Goal: Task Accomplishment & Management: Manage account settings

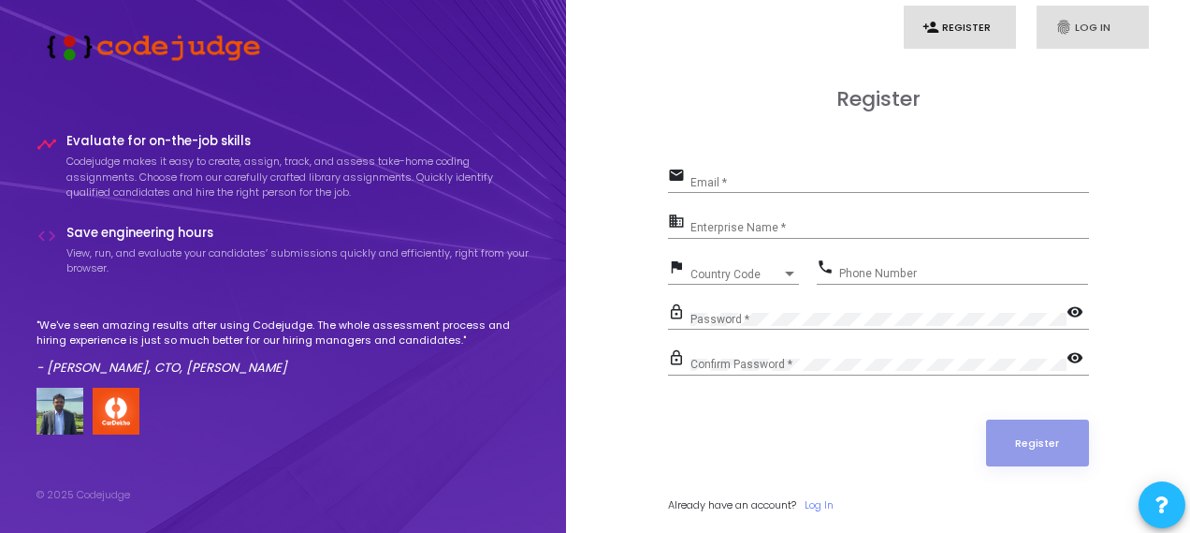
click at [1109, 31] on link "fingerprint Log In" at bounding box center [1093, 28] width 112 height 44
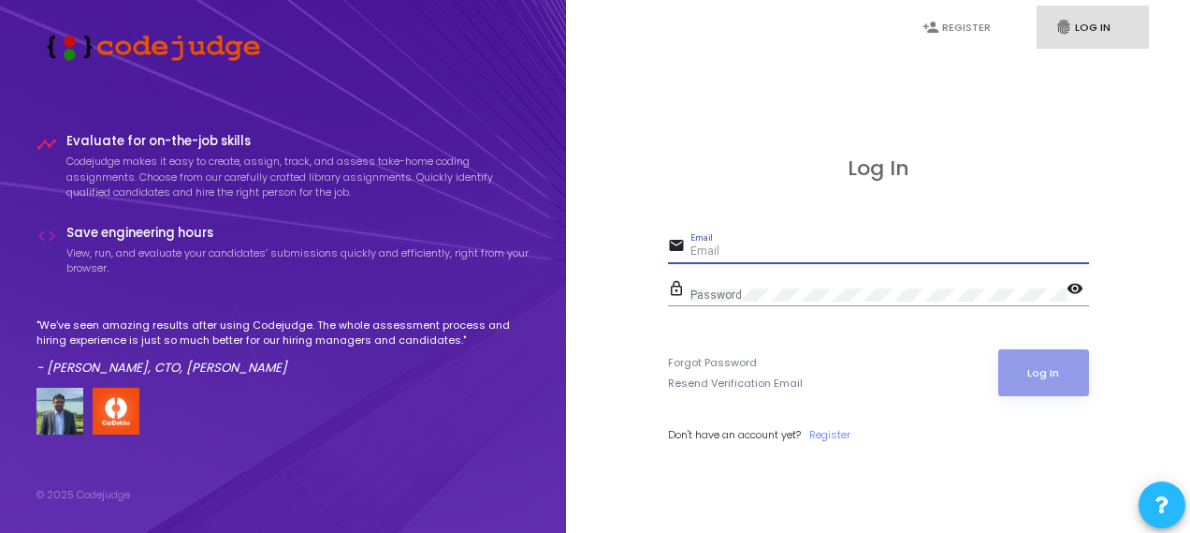
click at [880, 250] on input "Email" at bounding box center [890, 251] width 399 height 13
type input "[PERSON_NAME][EMAIL_ADDRESS][DOMAIN_NAME]"
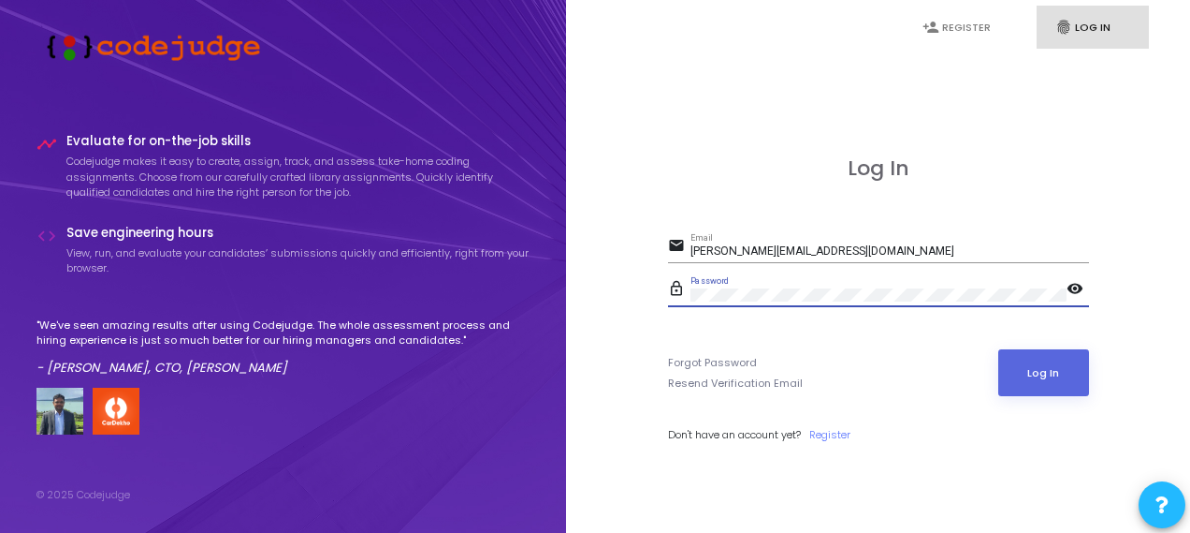
click at [999, 349] on button "Log In" at bounding box center [1044, 372] width 91 height 47
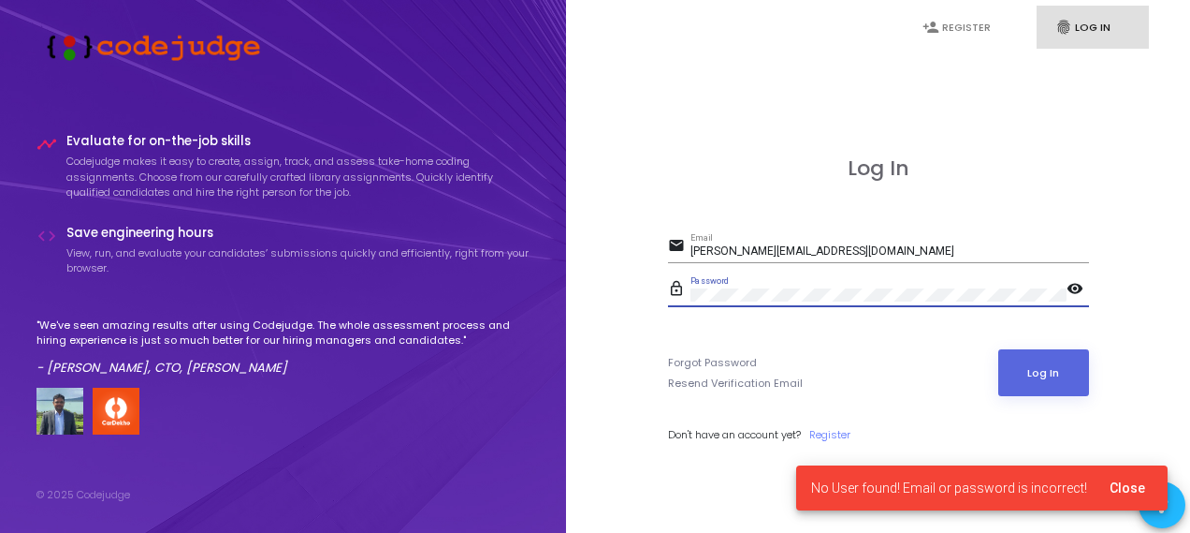
click at [999, 349] on button "Log In" at bounding box center [1044, 372] width 91 height 47
click at [848, 431] on link "Register" at bounding box center [830, 435] width 41 height 16
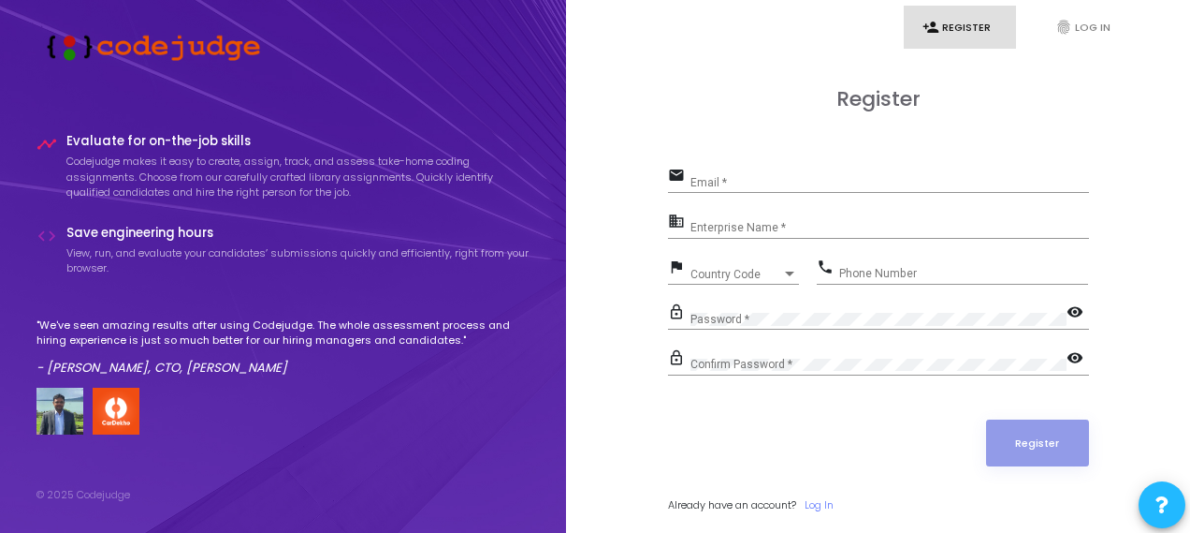
click at [799, 181] on input "Email *" at bounding box center [890, 182] width 399 height 13
type input "[PERSON_NAME][EMAIL_ADDRESS][DOMAIN_NAME]"
click at [737, 216] on div "Enterprise Name *" at bounding box center [890, 224] width 399 height 29
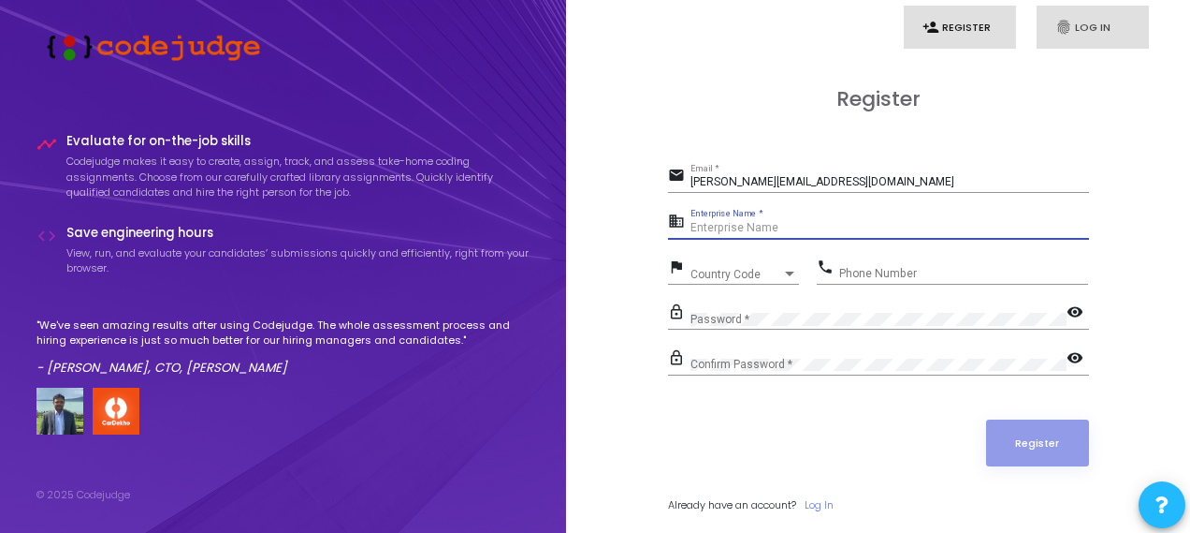
click at [1095, 30] on link "fingerprint Log In" at bounding box center [1093, 28] width 112 height 44
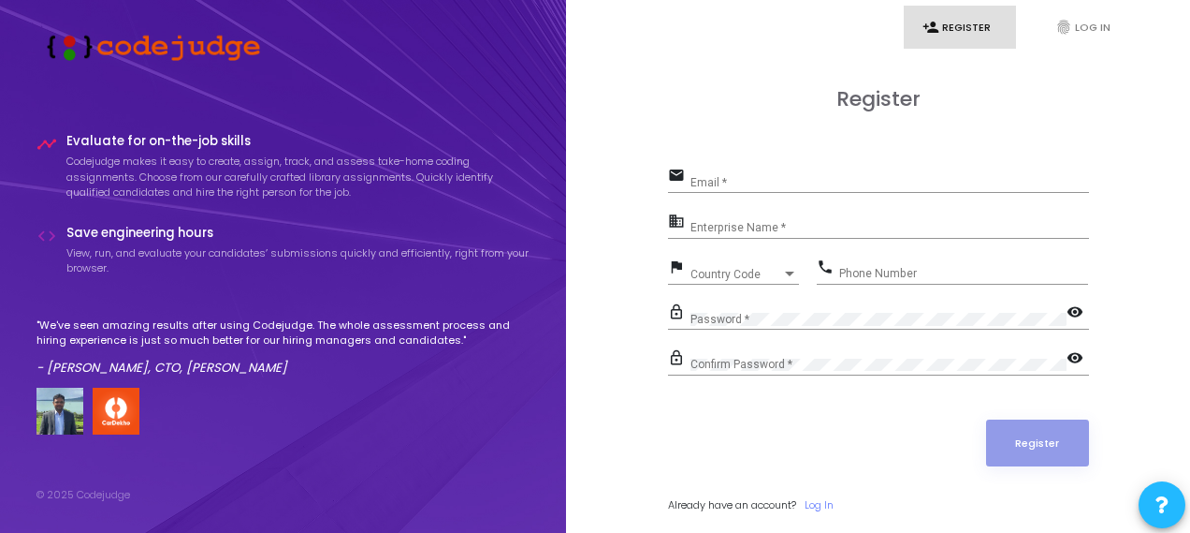
click at [844, 193] on div "Email *" at bounding box center [890, 178] width 399 height 29
click at [737, 224] on input "Enterprise Name *" at bounding box center [890, 228] width 399 height 13
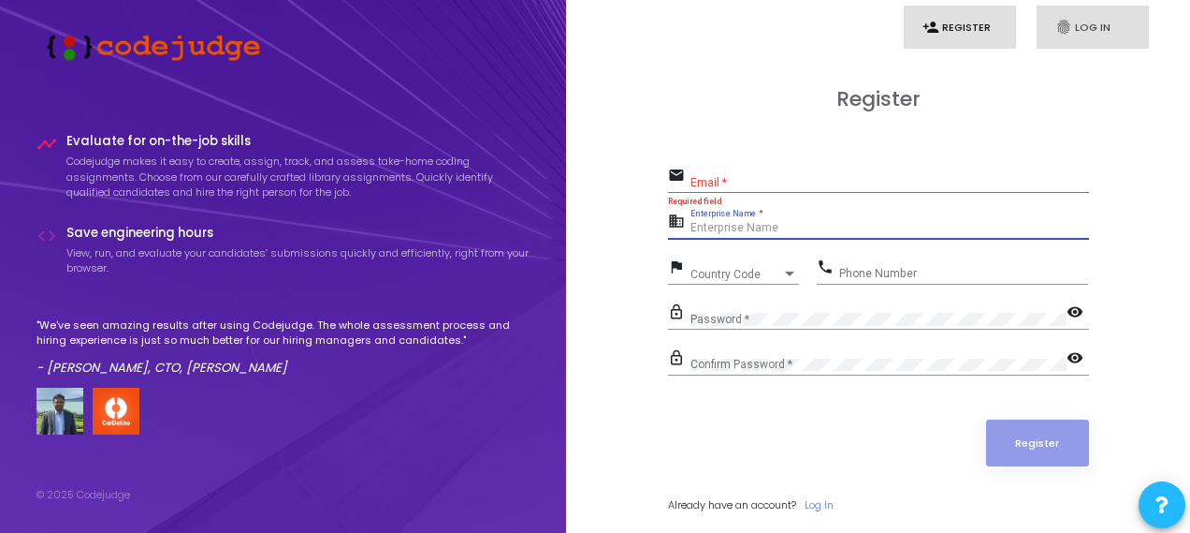
click at [1108, 14] on link "fingerprint Log In" at bounding box center [1093, 28] width 112 height 44
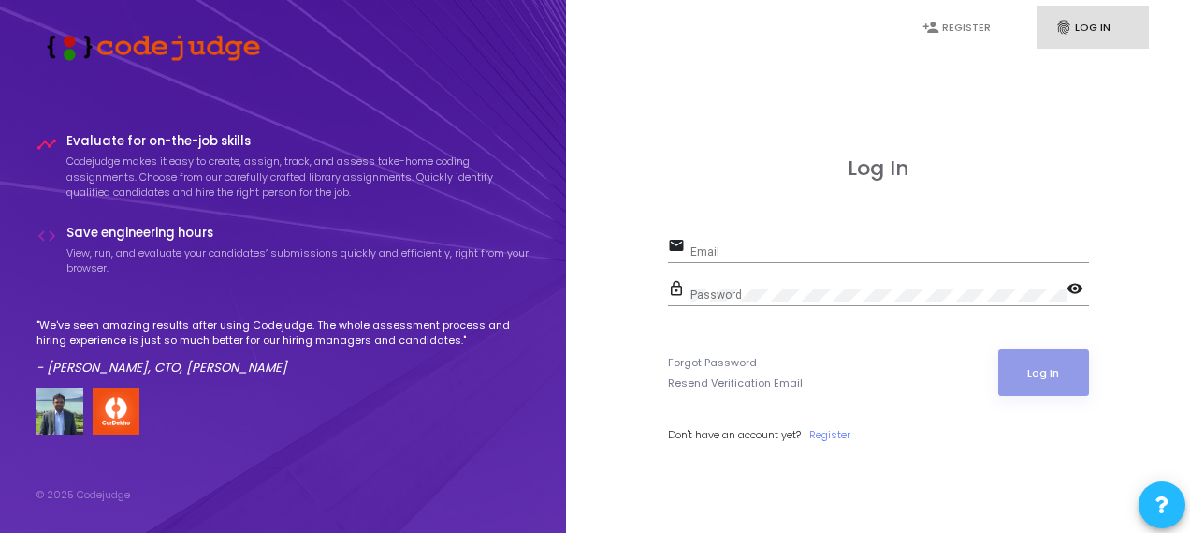
click at [777, 282] on div "Password" at bounding box center [879, 290] width 376 height 29
click at [781, 261] on div "Email" at bounding box center [890, 247] width 399 height 29
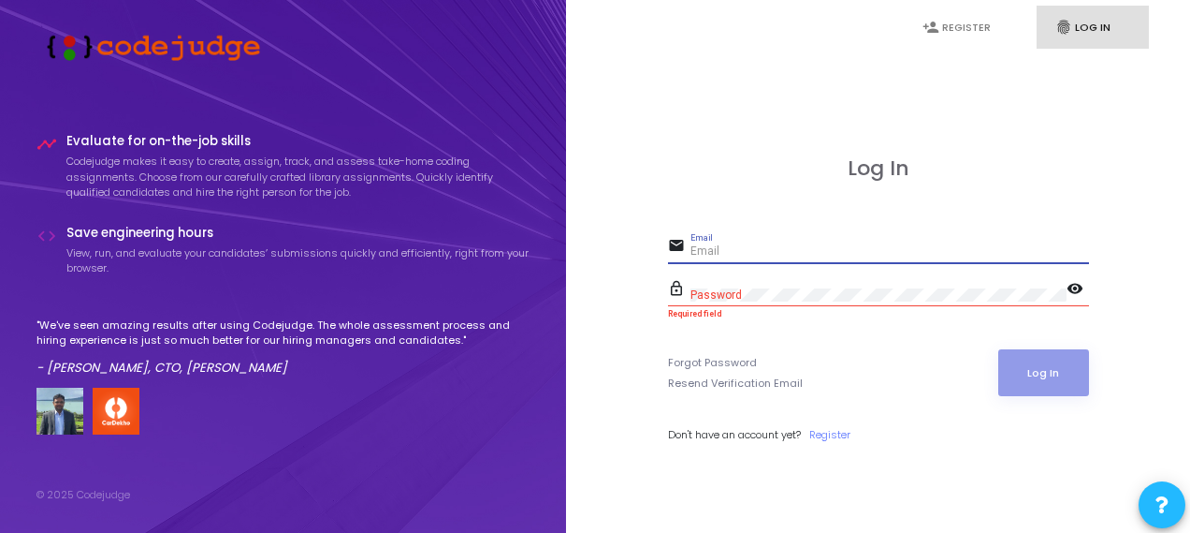
click at [761, 252] on input "Email" at bounding box center [890, 251] width 399 height 13
click at [969, 36] on link "person_add Register" at bounding box center [960, 28] width 112 height 44
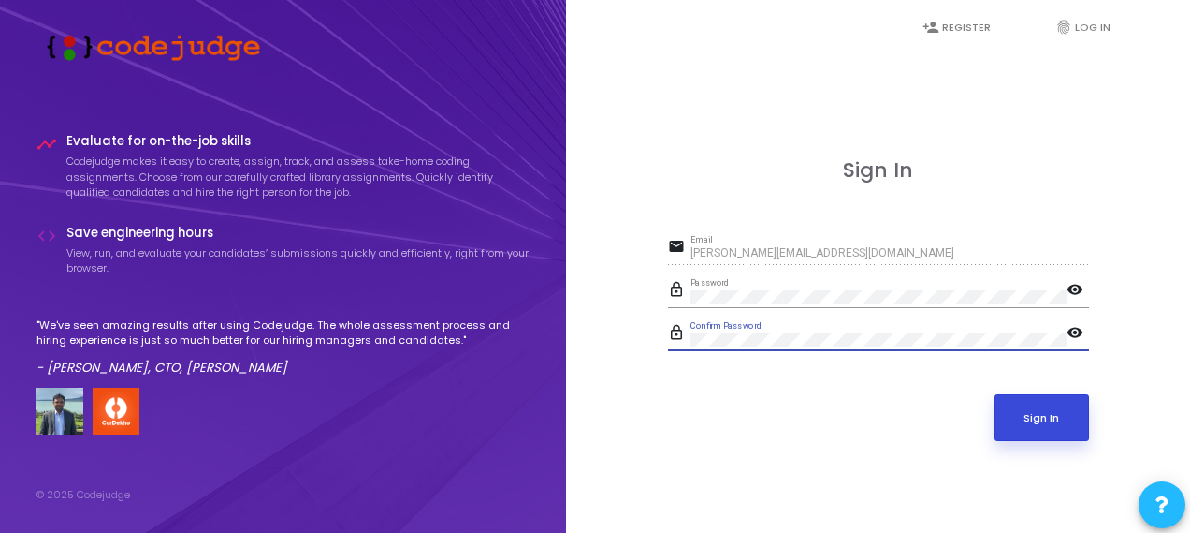
click at [1066, 417] on button "Sign In" at bounding box center [1042, 417] width 95 height 47
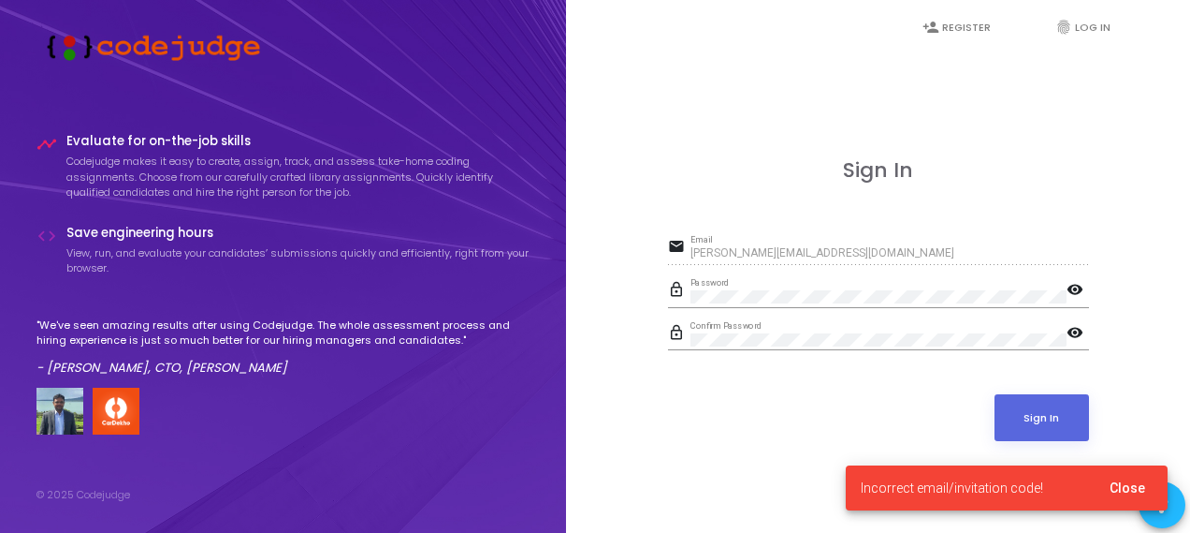
click at [768, 287] on div "Password" at bounding box center [879, 292] width 376 height 29
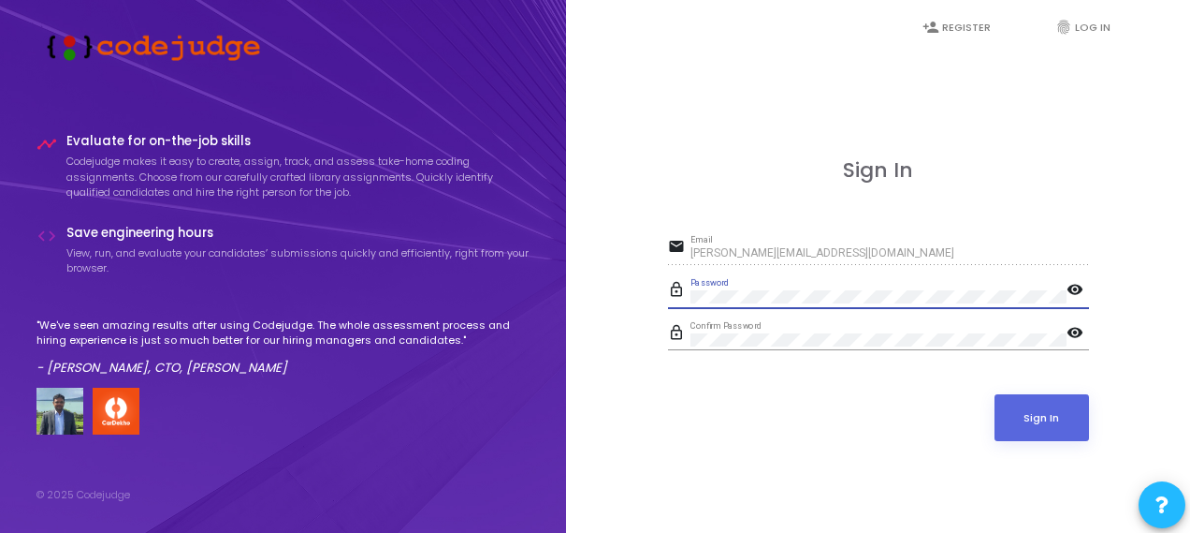
click at [587, 300] on div "Sign In email shashikanth.s@hdworks.in Email lock_outline Password visibility l…" at bounding box center [878, 320] width 583 height 533
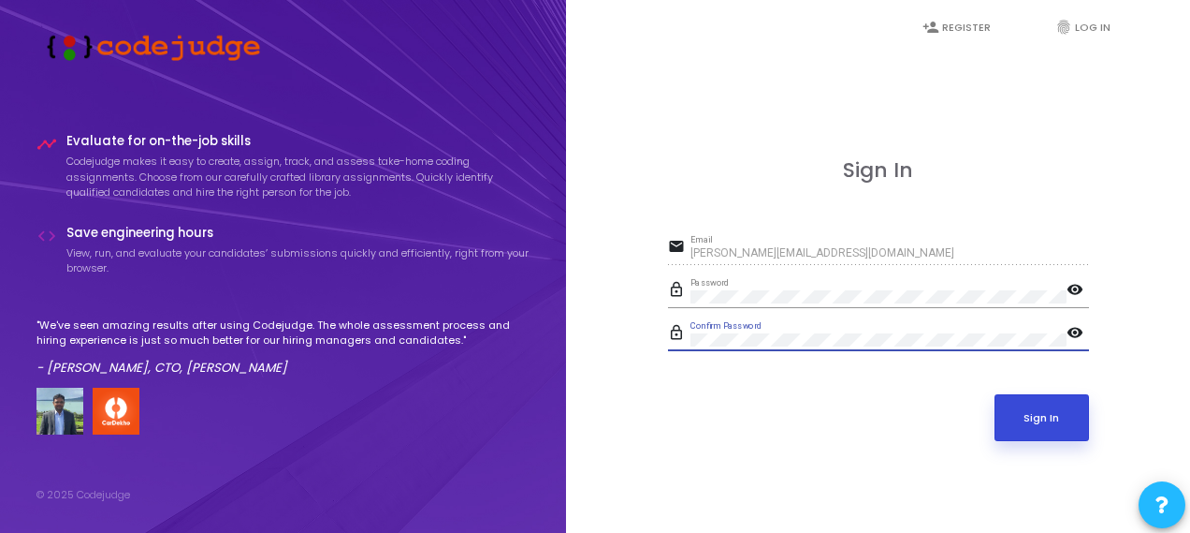
click at [1058, 403] on button "Sign In" at bounding box center [1042, 417] width 95 height 47
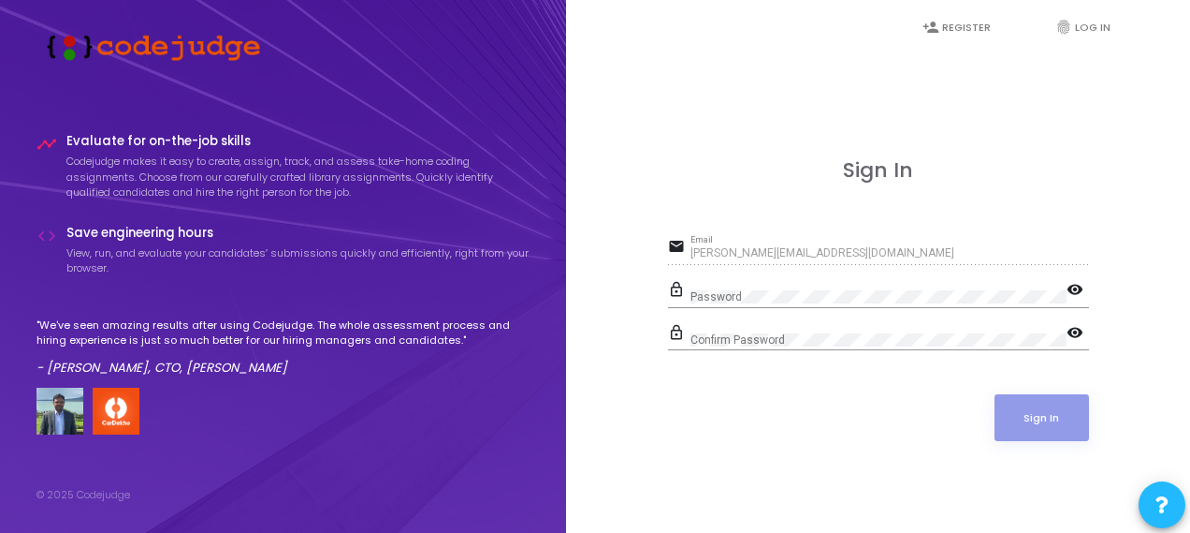
click at [751, 288] on div "Password" at bounding box center [879, 292] width 376 height 29
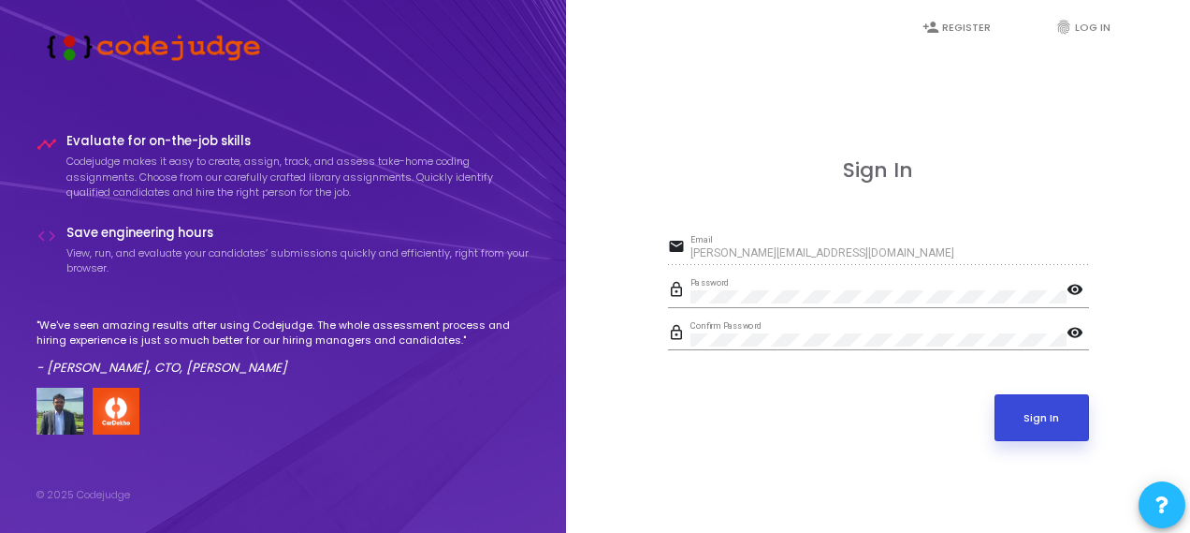
click at [1059, 426] on button "Sign In" at bounding box center [1042, 417] width 95 height 47
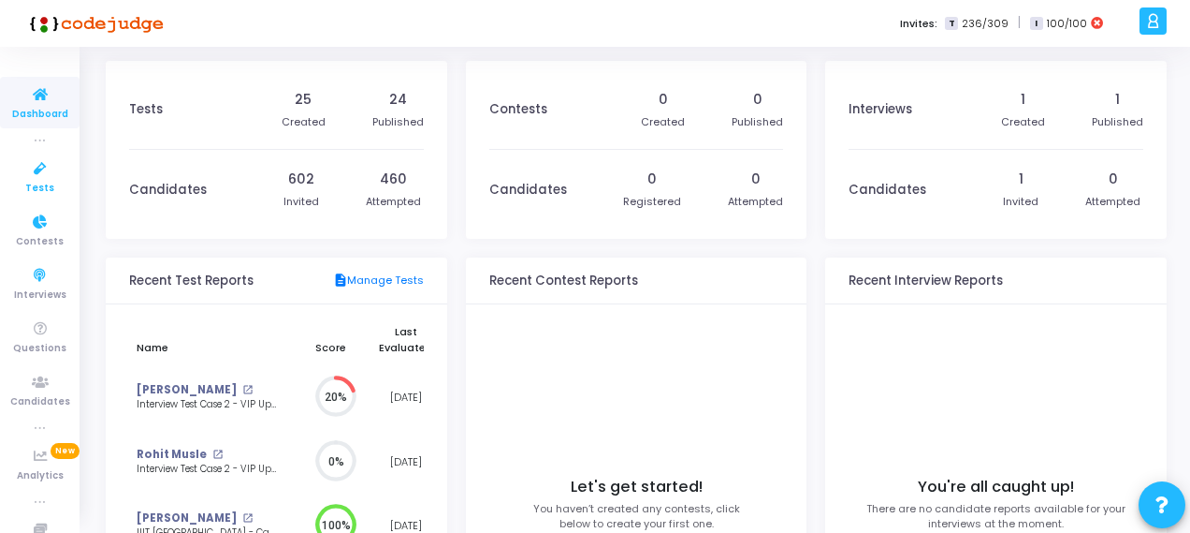
click at [26, 177] on icon at bounding box center [40, 168] width 39 height 23
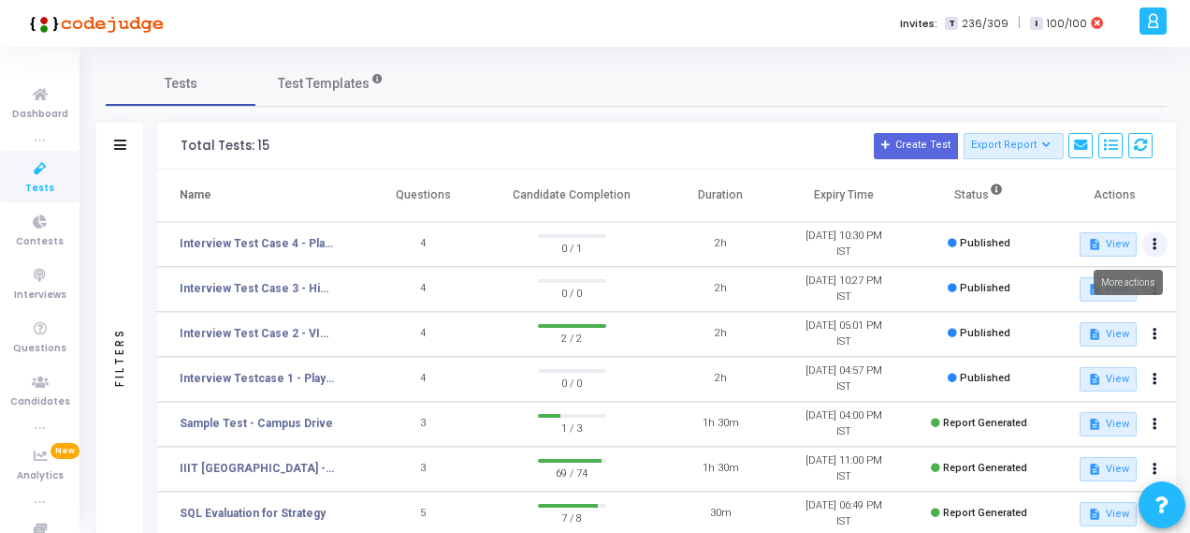
click at [1162, 241] on button at bounding box center [1156, 244] width 26 height 26
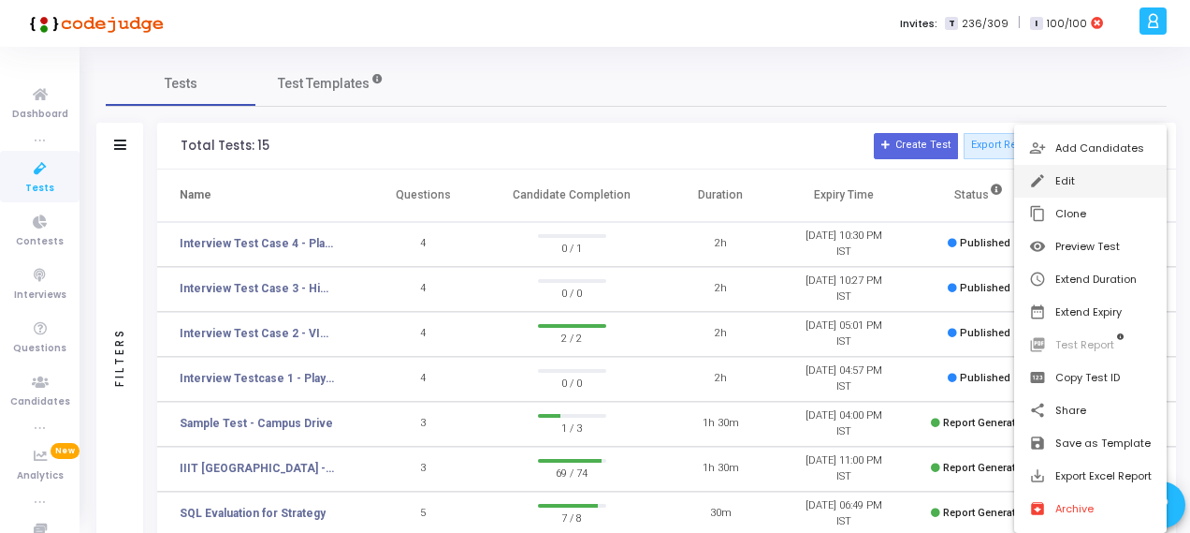
click at [1071, 184] on button "edit Edit" at bounding box center [1090, 181] width 153 height 33
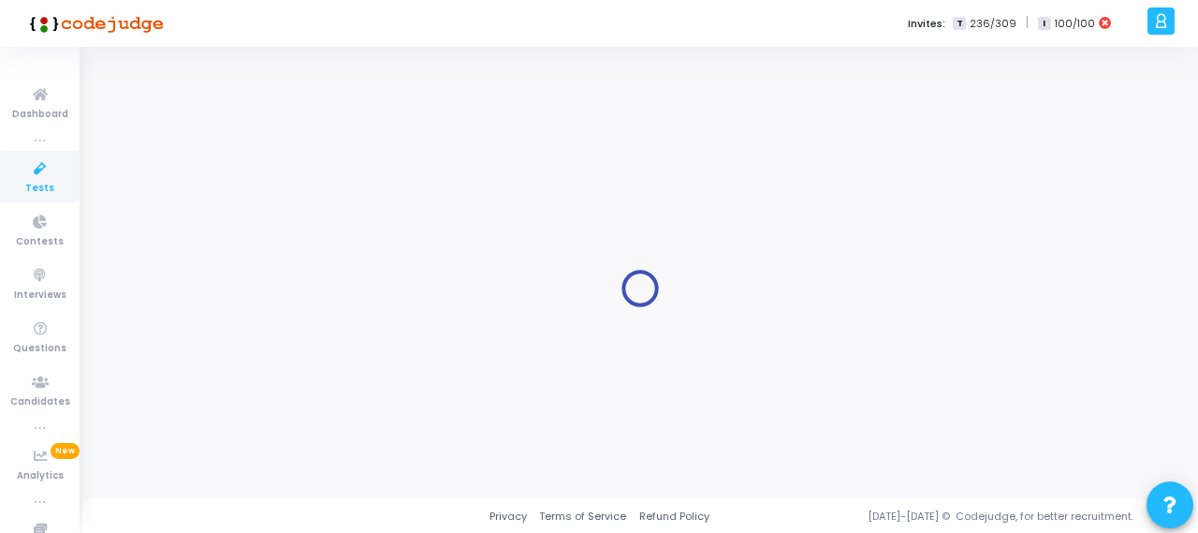
type input "Interview Test Case 4 - Player Churn Prediction (AI/ML)"
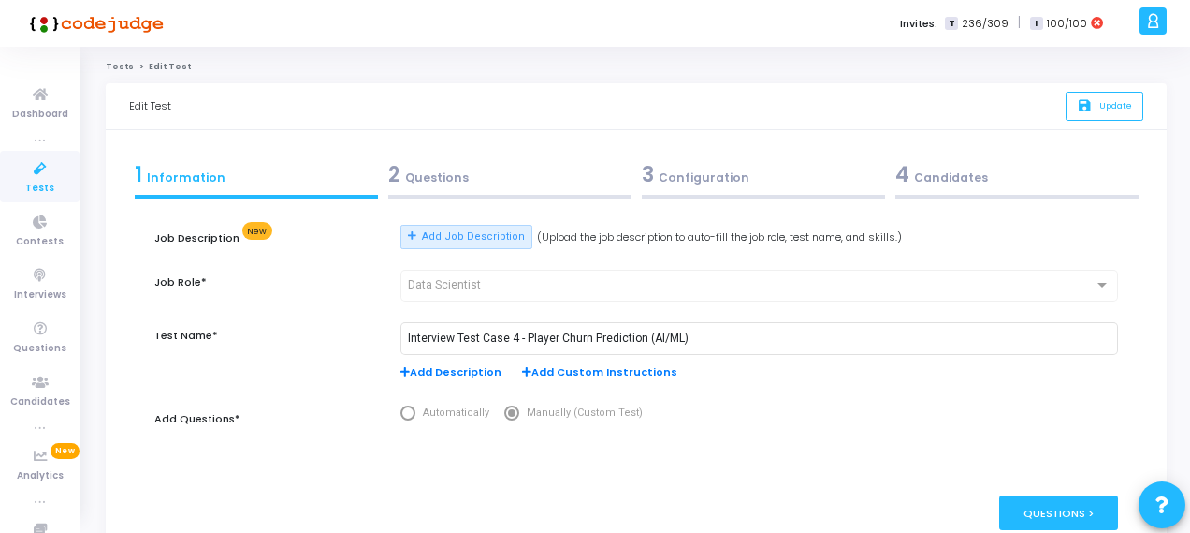
click at [714, 172] on div "3 Configuration" at bounding box center [763, 174] width 243 height 31
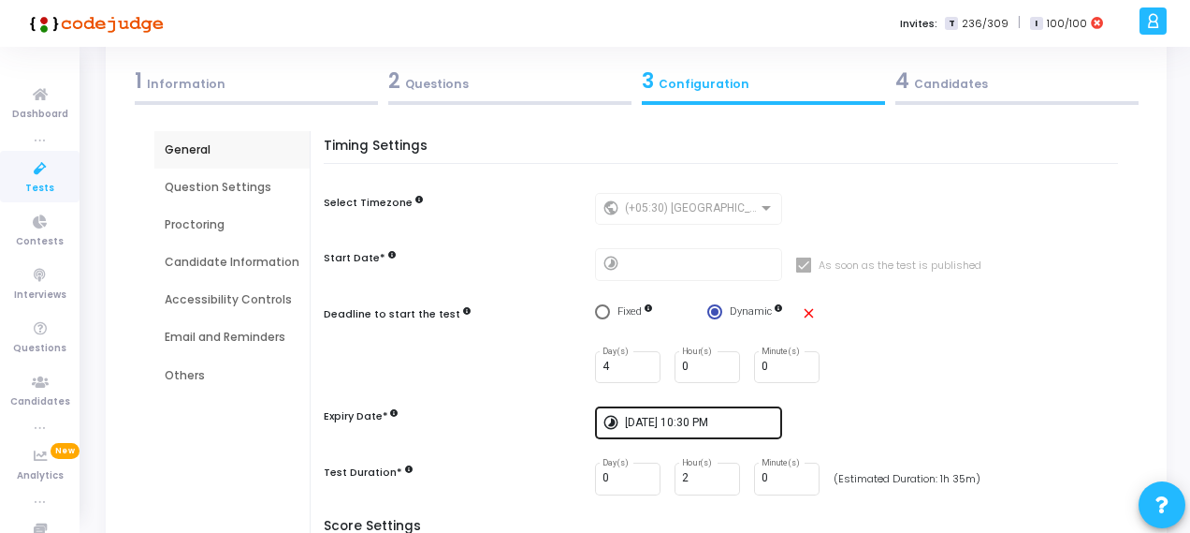
scroll to position [187, 0]
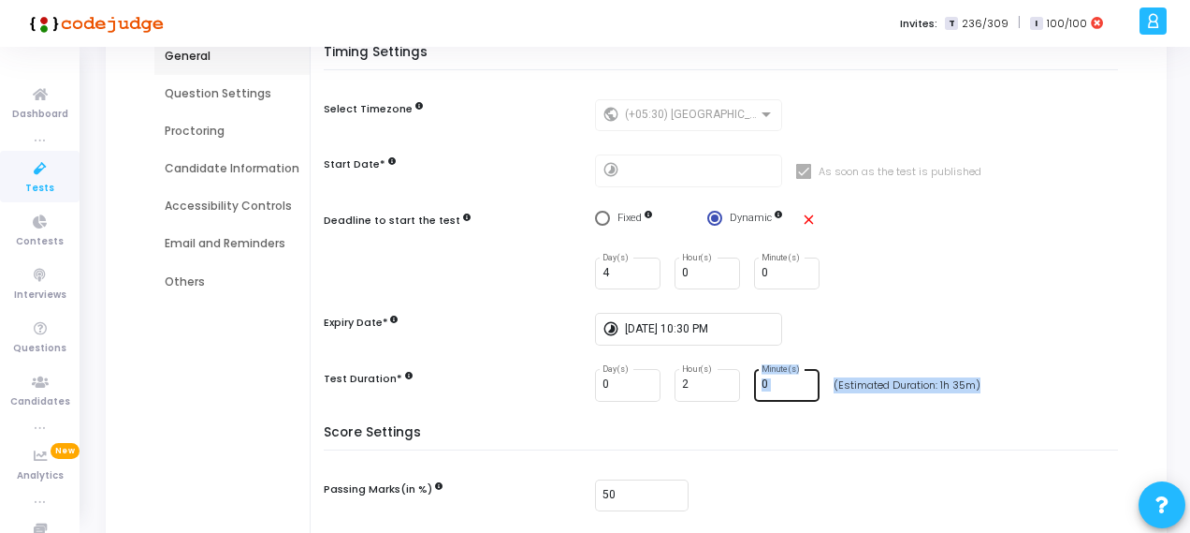
drag, startPoint x: 973, startPoint y: 383, endPoint x: 813, endPoint y: 388, distance: 160.1
click at [813, 388] on div "0 Day(s) 2 Hour(s) 0 Minute(s) (Estimated Duration: 1h 35m)" at bounding box center [861, 385] width 533 height 33
click at [867, 399] on div "0 Day(s) 2 Hour(s) 0 Minute(s) (Estimated Duration: 1h 35m)" at bounding box center [861, 385] width 533 height 33
drag, startPoint x: 1007, startPoint y: 387, endPoint x: 855, endPoint y: 387, distance: 151.6
click at [855, 387] on div "0 Day(s) 2 Hour(s) 0 Minute(s) (Estimated Duration: 1h 35m)" at bounding box center [861, 385] width 533 height 33
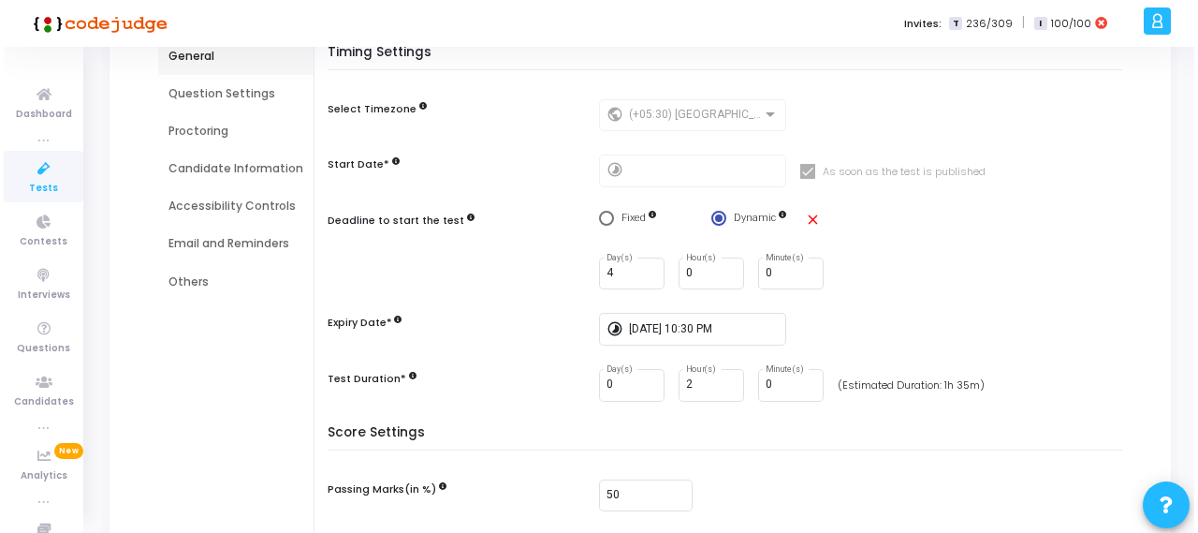
scroll to position [0, 0]
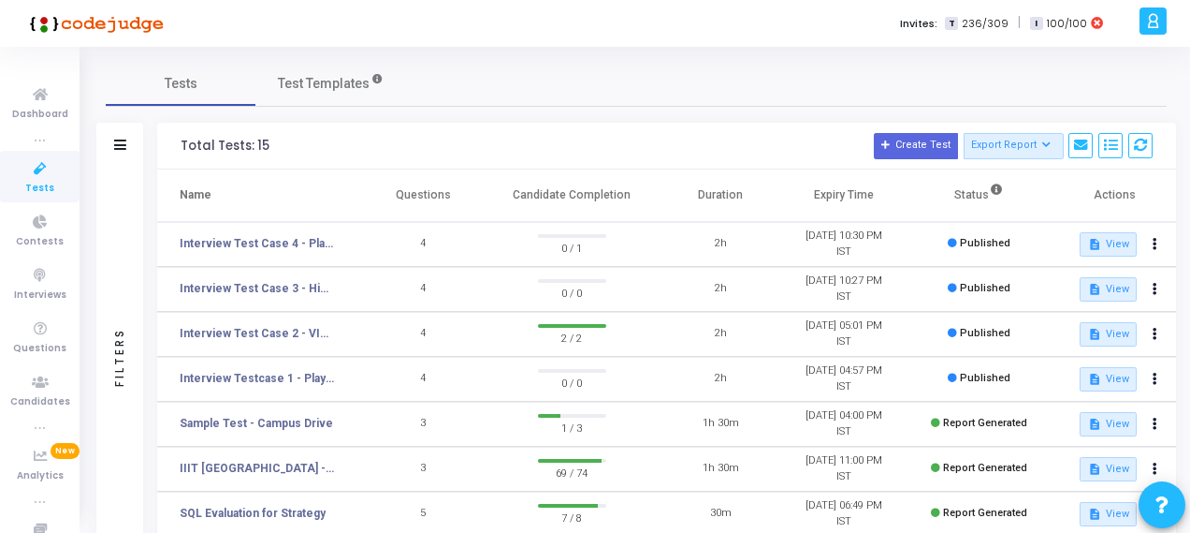
click at [1069, 16] on span "100/100" at bounding box center [1067, 24] width 40 height 16
click at [1005, 22] on span "236/309" at bounding box center [985, 24] width 47 height 16
click at [402, 72] on link "Test Templates" at bounding box center [330, 83] width 150 height 45
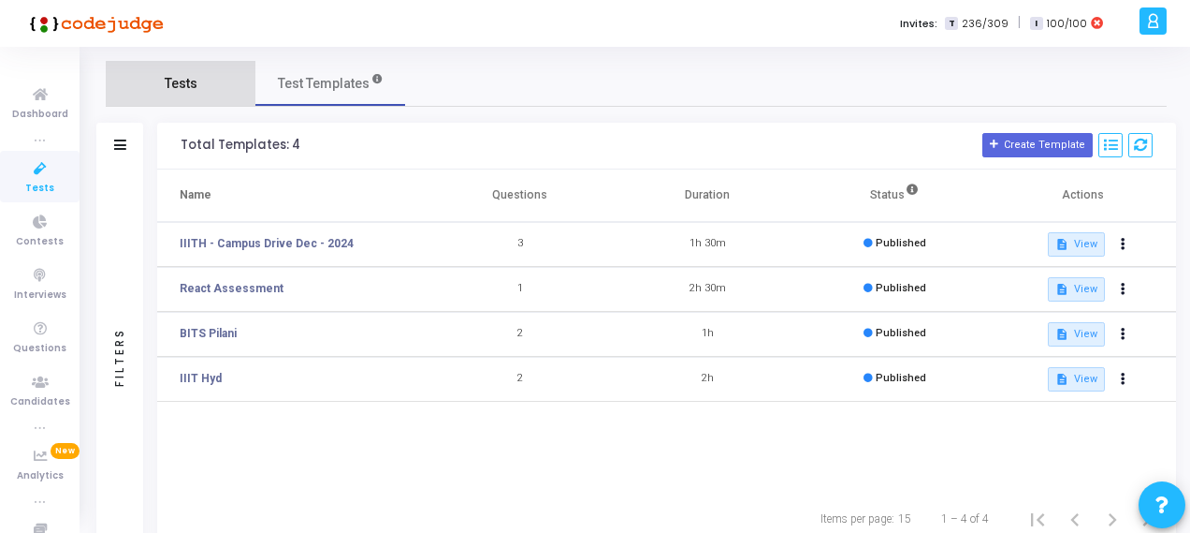
click at [193, 83] on span "Tests" at bounding box center [181, 84] width 33 height 20
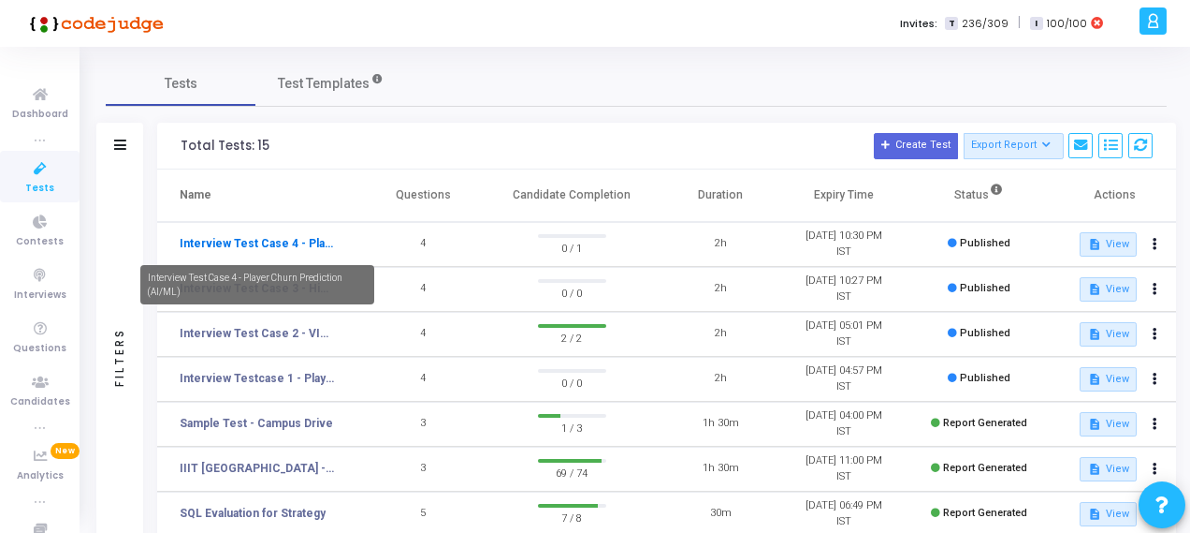
click at [287, 239] on link "Interview Test Case 4 - Player Churn Prediction (AI/ML)" at bounding box center [257, 243] width 155 height 17
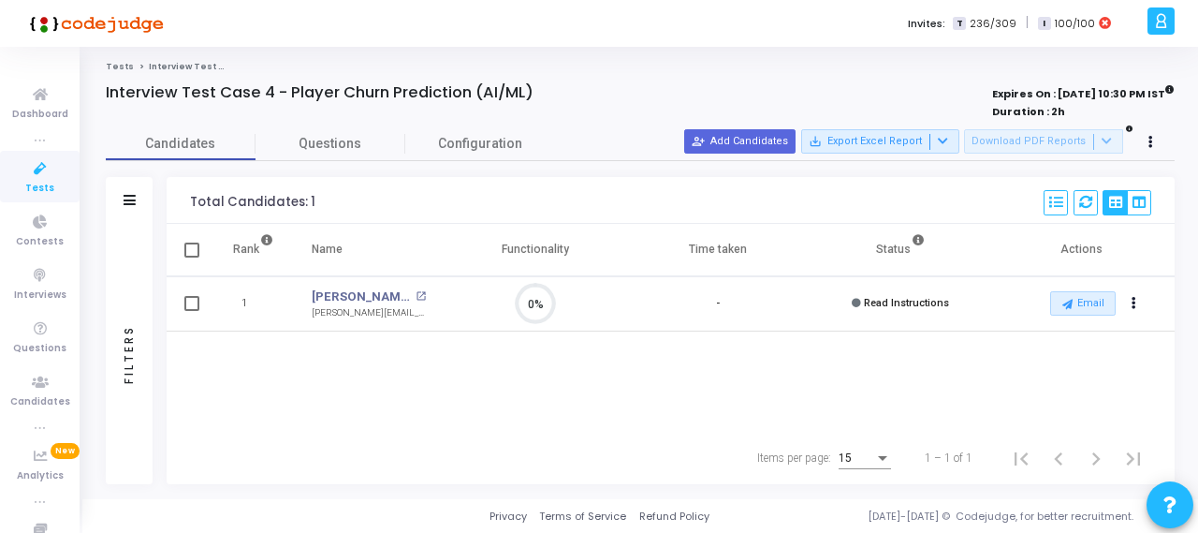
scroll to position [8, 7]
click at [1128, 299] on button "Actions" at bounding box center [1134, 304] width 26 height 26
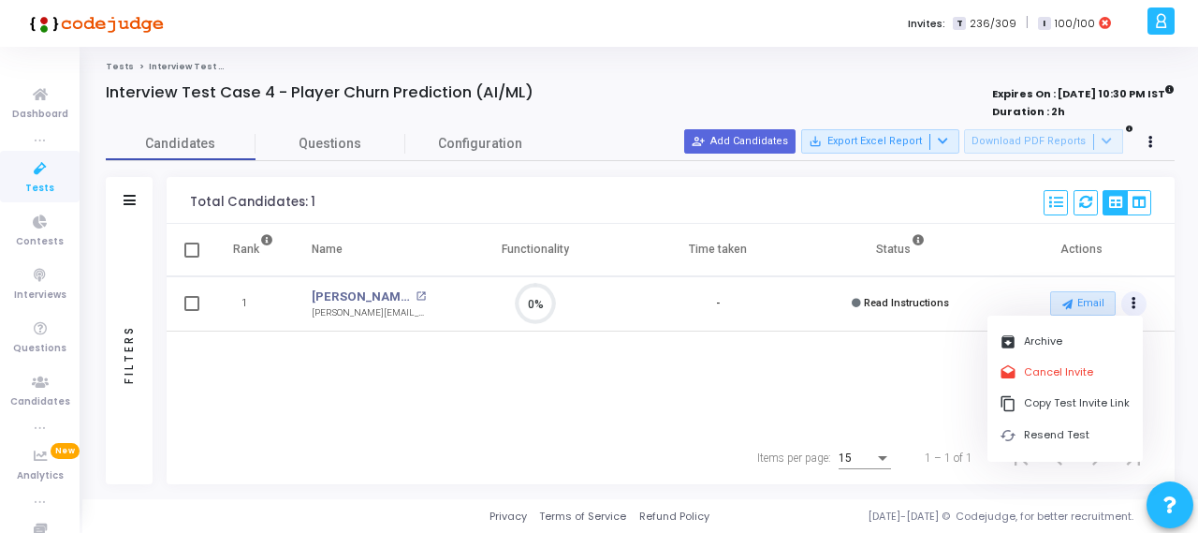
click at [904, 382] on div "Rank Name Functionality Time taken Status Actions 1 [PERSON_NAME] open_in_new […" at bounding box center [671, 328] width 1008 height 208
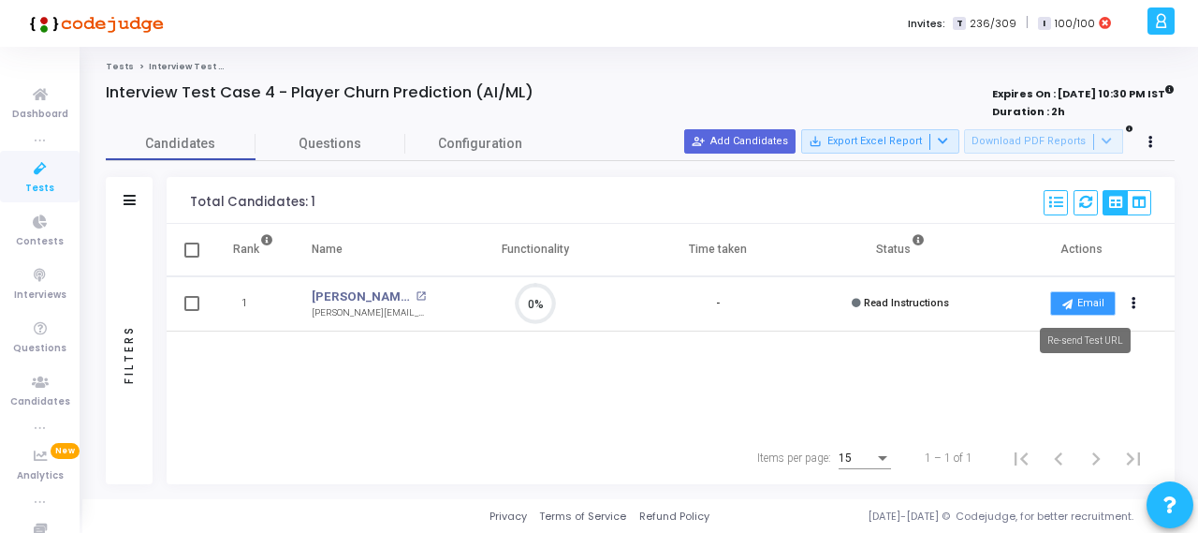
click at [1086, 308] on button "Email" at bounding box center [1083, 303] width 66 height 24
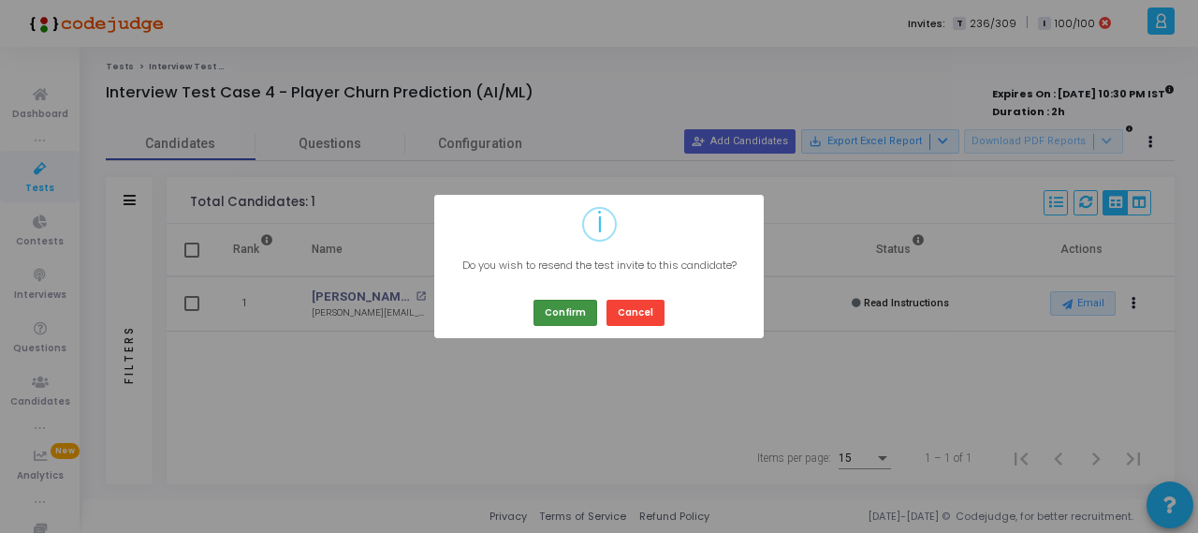
click at [573, 310] on button "Confirm" at bounding box center [565, 311] width 64 height 25
